Goal: Task Accomplishment & Management: Use online tool/utility

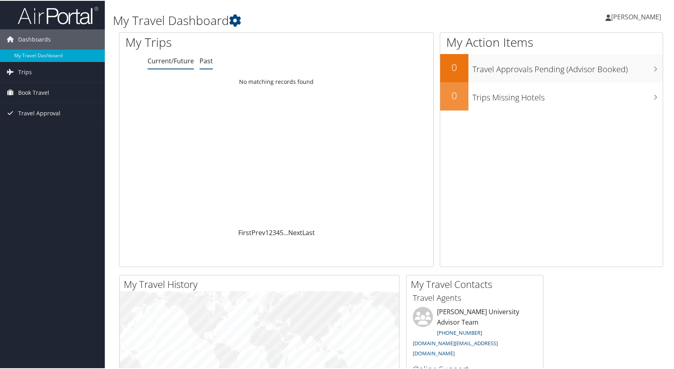
click at [208, 62] on link "Past" at bounding box center [205, 60] width 13 height 9
click at [49, 73] on link "Trips" at bounding box center [52, 71] width 105 height 20
click at [45, 126] on span "Book Travel" at bounding box center [33, 128] width 31 height 20
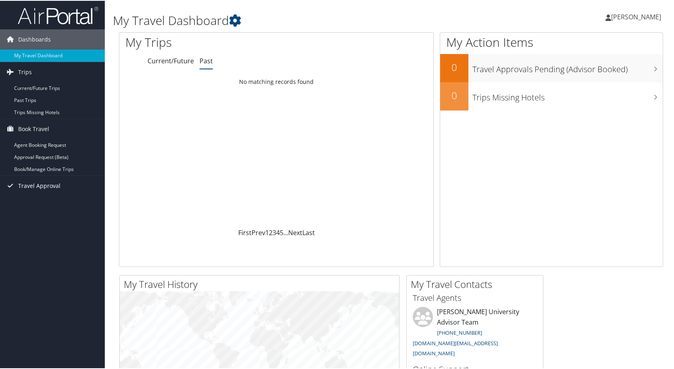
click at [40, 189] on span "Travel Approval" at bounding box center [39, 185] width 42 height 20
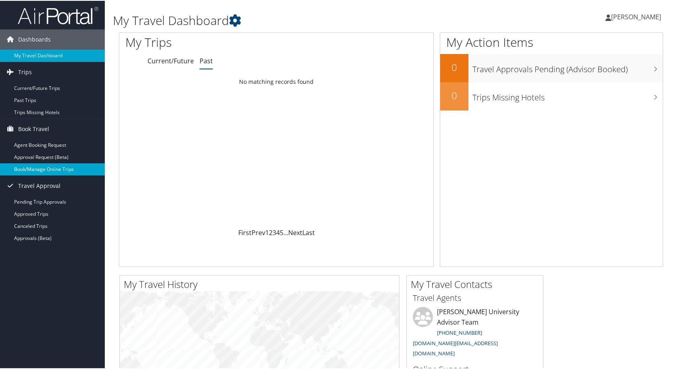
click at [29, 171] on link "Book/Manage Online Trips" at bounding box center [52, 168] width 105 height 12
